Goal: Find specific page/section: Find specific page/section

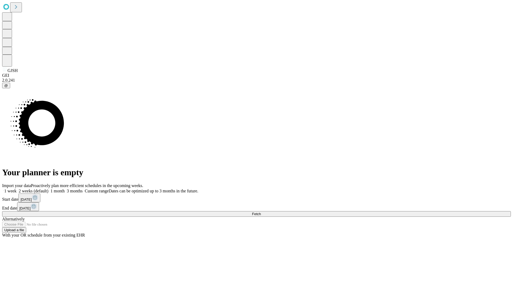
click at [261, 212] on span "Fetch" at bounding box center [256, 214] width 9 height 4
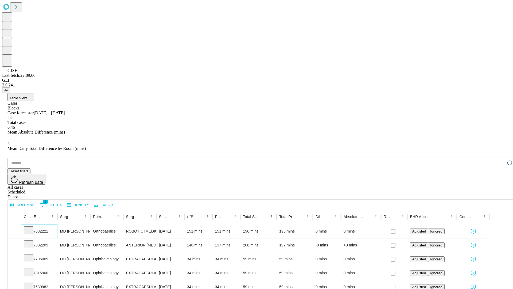
click at [31, 227] on icon at bounding box center [28, 229] width 5 height 5
